Goal: Task Accomplishment & Management: Manage account settings

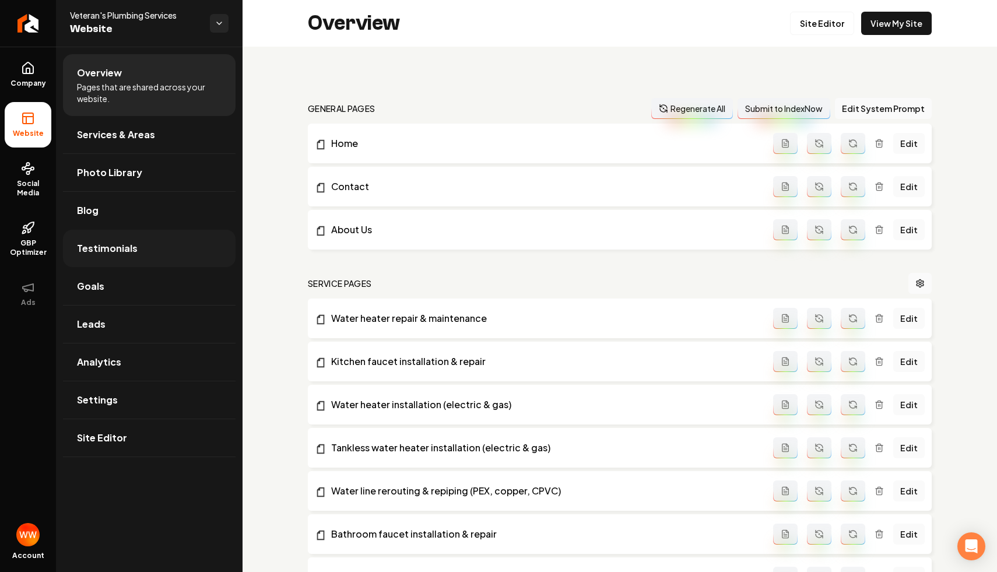
click at [128, 261] on link "Testimonials" at bounding box center [149, 248] width 173 height 37
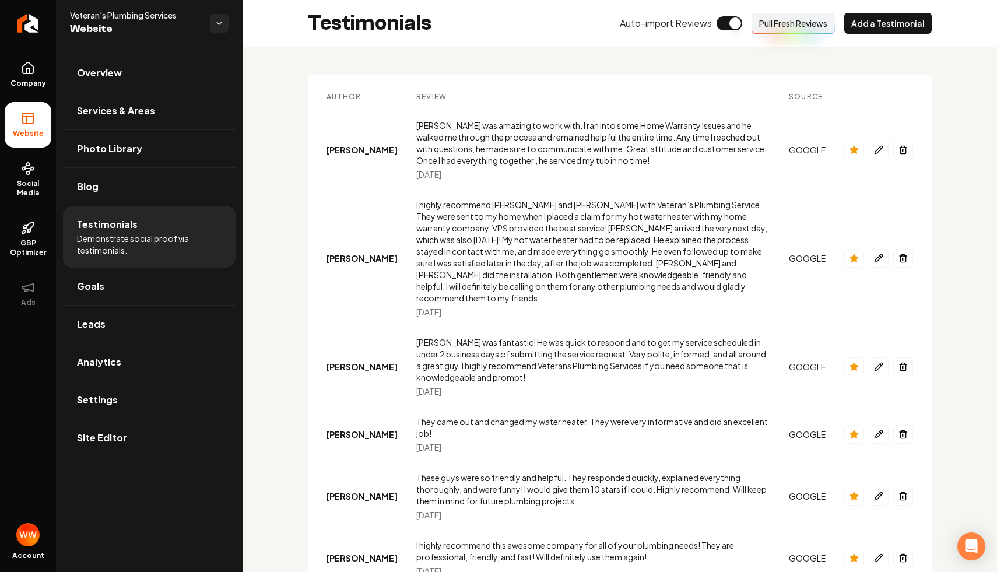
click at [416, 173] on span "[DATE]" at bounding box center [428, 175] width 25 height 12
click at [444, 177] on td "[PERSON_NAME] was amazing to work with. I ran into some Home Warranty Issues an…" at bounding box center [593, 150] width 373 height 80
drag, startPoint x: 446, startPoint y: 170, endPoint x: 366, endPoint y: 170, distance: 79.9
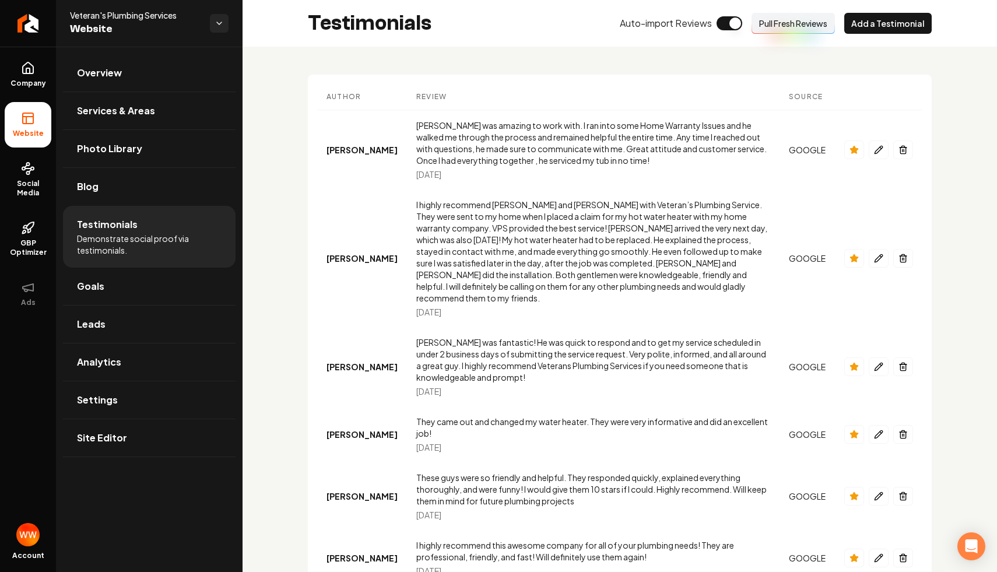
click at [366, 170] on tr "[PERSON_NAME] [PERSON_NAME] was amazing to work with. I ran into some Home Warr…" at bounding box center [619, 150] width 605 height 80
click at [416, 165] on div "[PERSON_NAME] was amazing to work with. I ran into some Home Warranty Issues an…" at bounding box center [593, 143] width 354 height 47
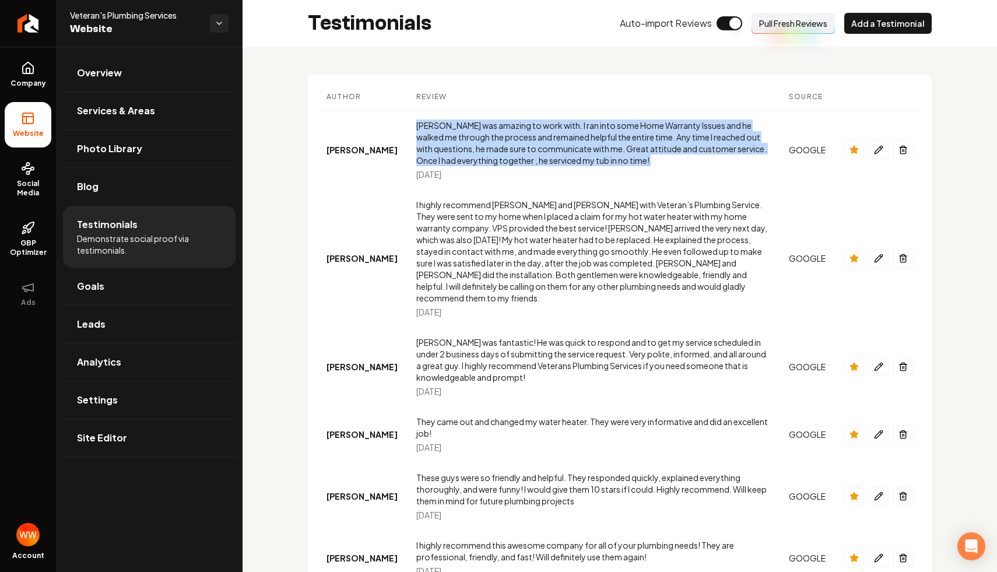
click at [419, 177] on span "[DATE]" at bounding box center [428, 175] width 25 height 12
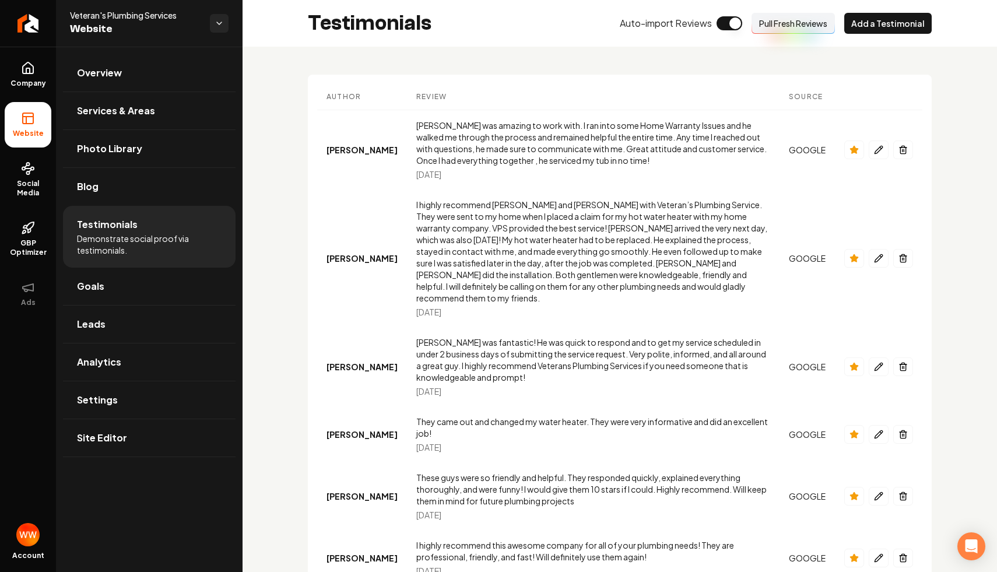
click at [419, 177] on span "[DATE]" at bounding box center [428, 175] width 25 height 12
click at [443, 180] on td "[PERSON_NAME] was amazing to work with. I ran into some Home Warranty Issues an…" at bounding box center [593, 150] width 373 height 80
click at [416, 173] on span "[DATE]" at bounding box center [428, 175] width 25 height 12
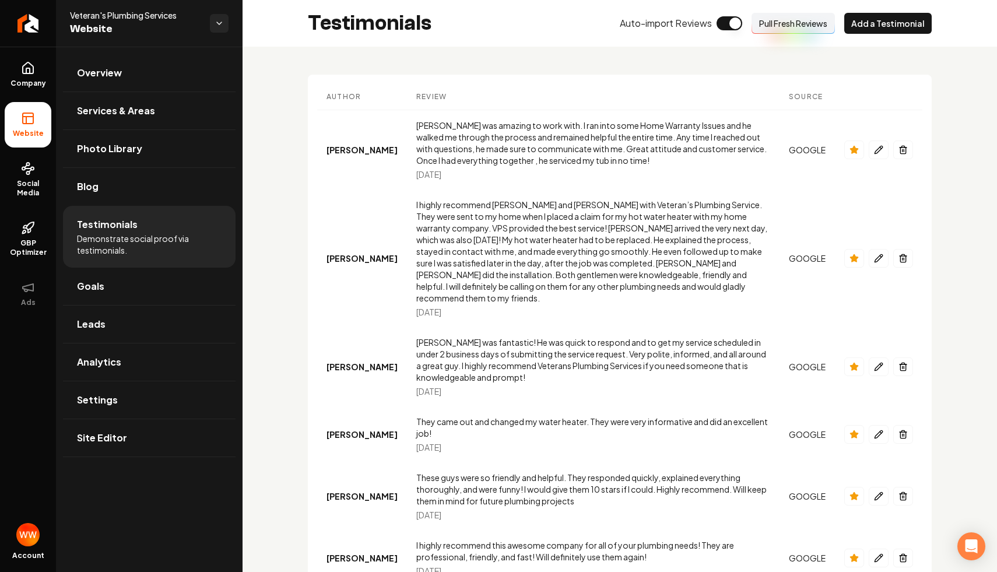
click at [416, 173] on span "[DATE]" at bounding box center [428, 175] width 25 height 12
click at [463, 180] on td "[PERSON_NAME] was amazing to work with. I ran into some Home Warranty Issues an…" at bounding box center [593, 150] width 373 height 80
click at [791, 29] on button "Pull Fresh Reviews" at bounding box center [793, 23] width 83 height 21
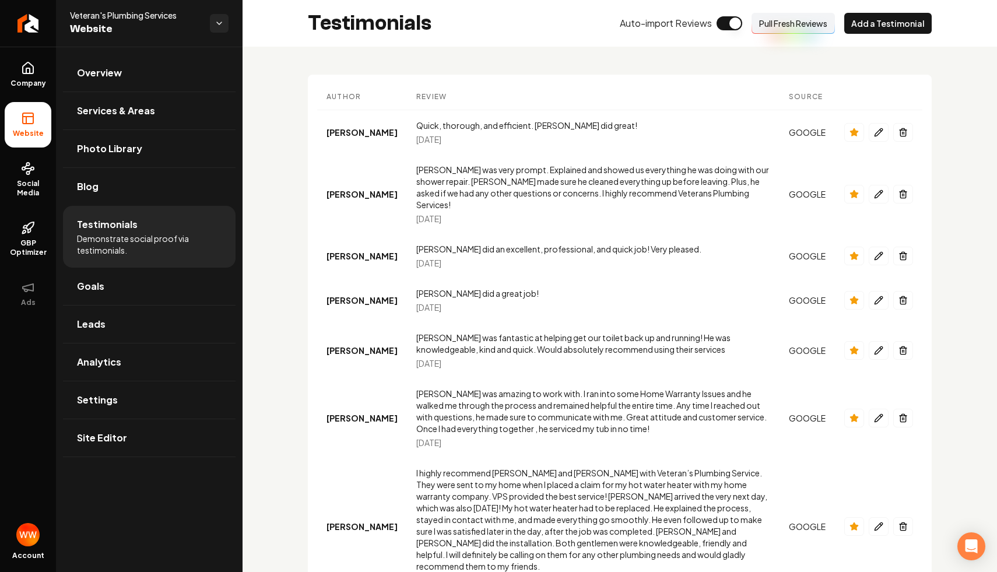
drag, startPoint x: 511, startPoint y: 357, endPoint x: 421, endPoint y: 103, distance: 269.3
click at [510, 149] on td "Quick, thorough, and efficient. [PERSON_NAME] did great! [DATE]" at bounding box center [593, 132] width 373 height 45
click at [860, 292] on button "Main content area" at bounding box center [855, 300] width 20 height 19
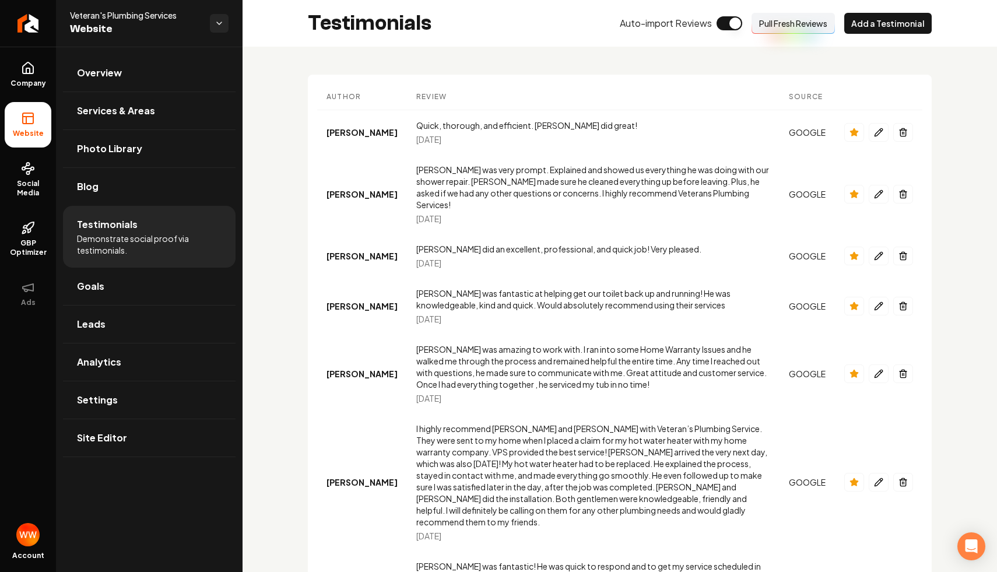
drag, startPoint x: 647, startPoint y: 205, endPoint x: 610, endPoint y: 173, distance: 49.2
click at [610, 173] on td "[PERSON_NAME] was very prompt. Explained and showed us everything he was doing …" at bounding box center [593, 194] width 373 height 79
click at [610, 183] on div "[PERSON_NAME] was very prompt. Explained and showed us everything he was doing …" at bounding box center [593, 187] width 354 height 47
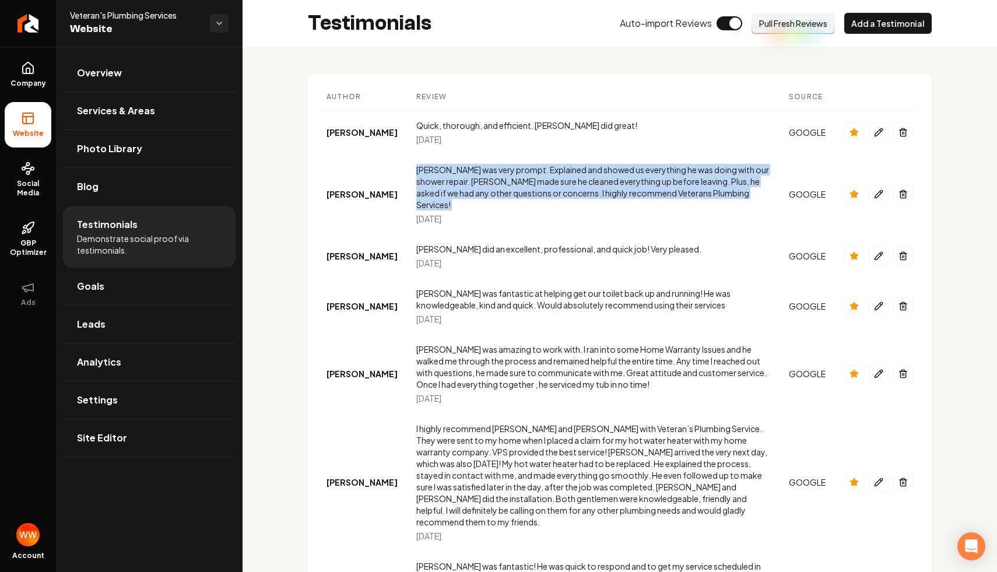
click at [593, 126] on div "Quick, thorough, and efficient. [PERSON_NAME] did great!" at bounding box center [593, 126] width 354 height 12
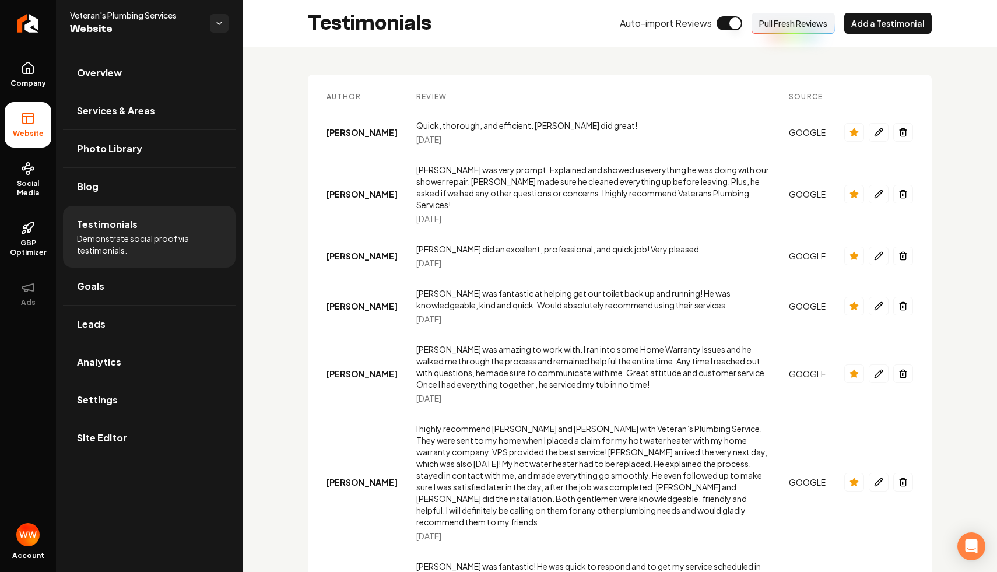
click at [584, 126] on div "Quick, thorough, and efficient. [PERSON_NAME] did great!" at bounding box center [593, 126] width 354 height 12
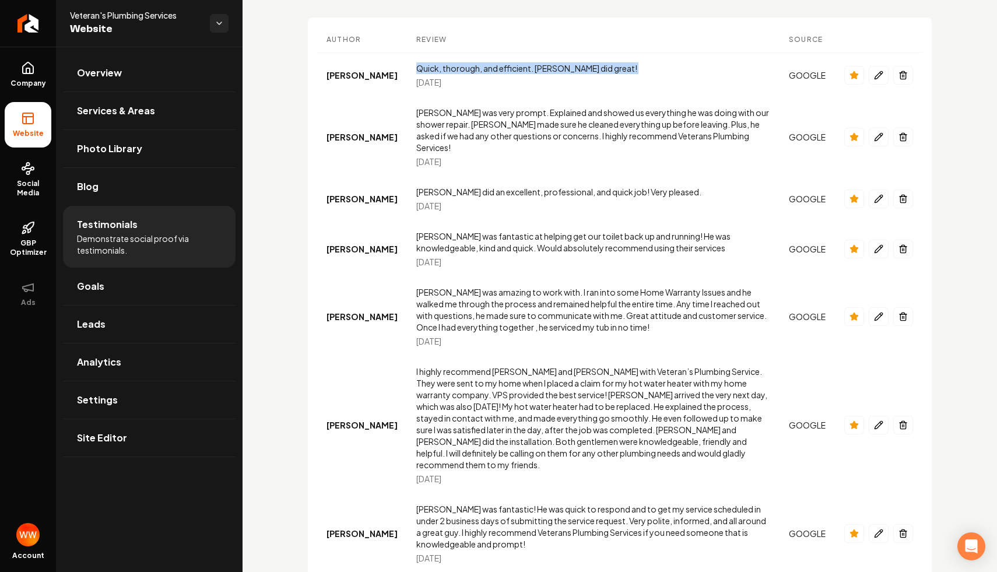
scroll to position [38, 0]
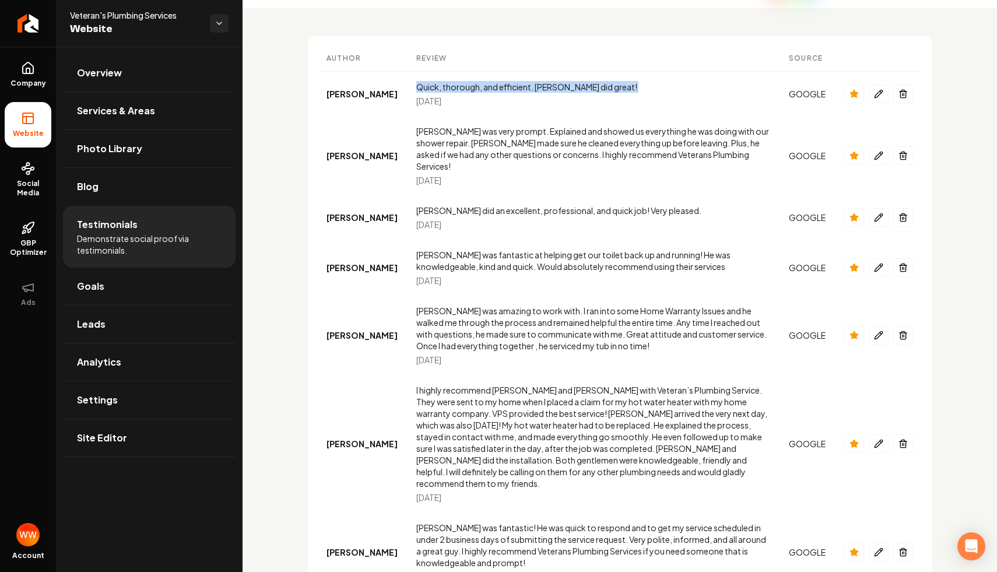
click at [586, 195] on td "[PERSON_NAME] did an excellent, professional, and quick job! Very pleased. [DAT…" at bounding box center [593, 217] width 373 height 44
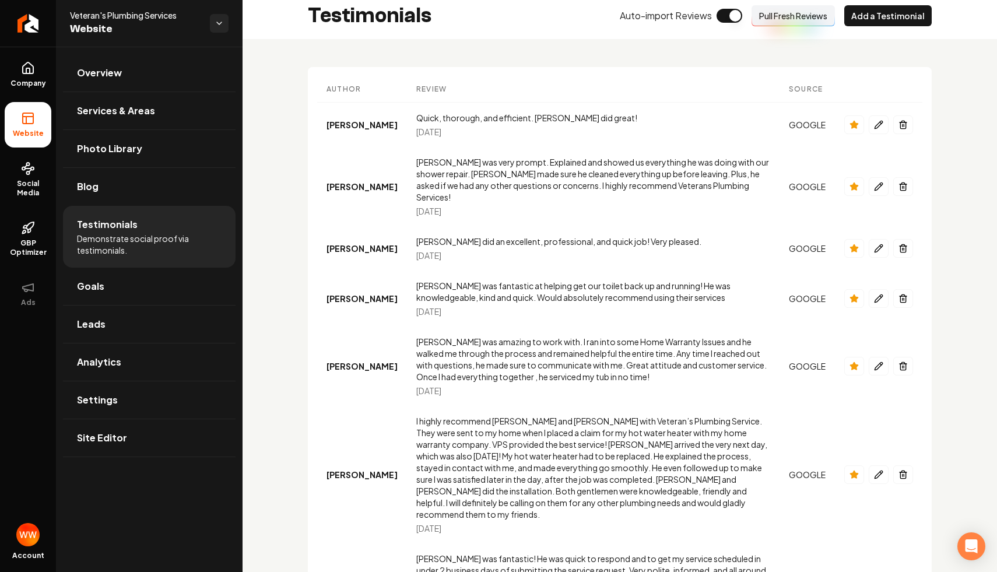
scroll to position [0, 0]
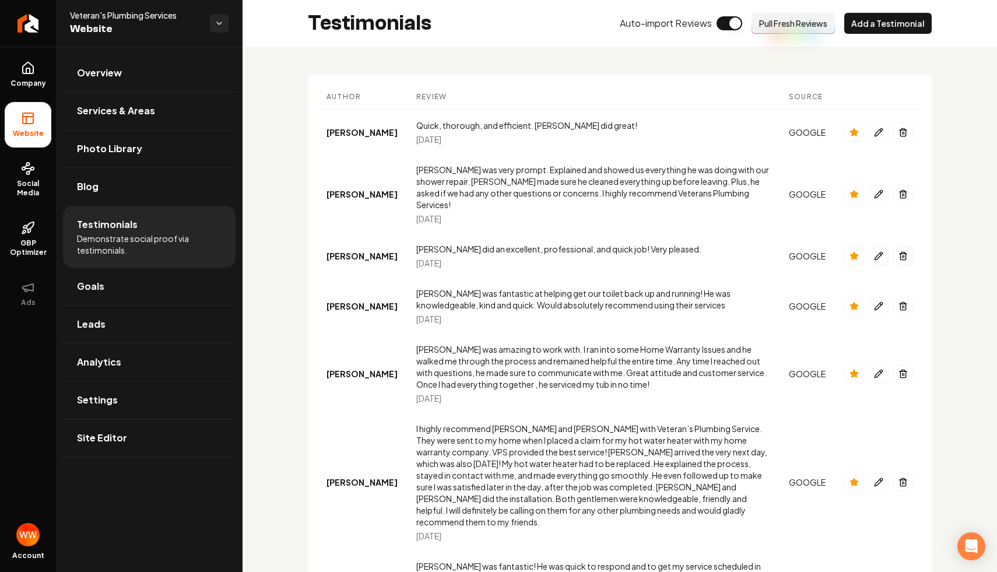
click at [577, 123] on div "Quick, thorough, and efficient. [PERSON_NAME] did great!" at bounding box center [593, 126] width 354 height 12
